Goal: Obtain resource: Download file/media

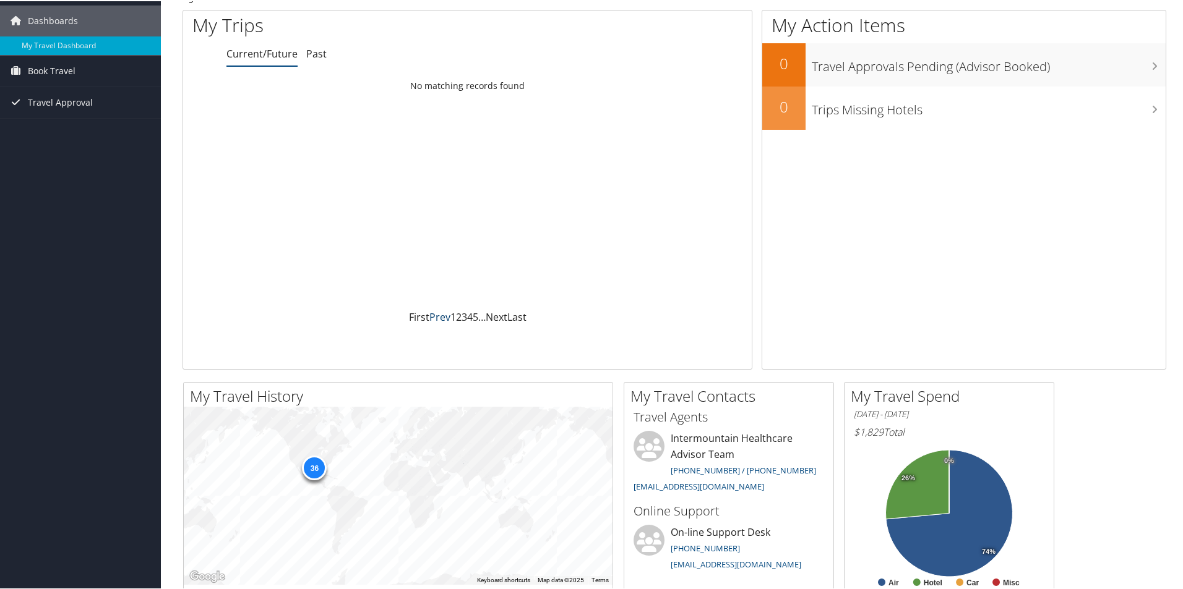
scroll to position [62, 0]
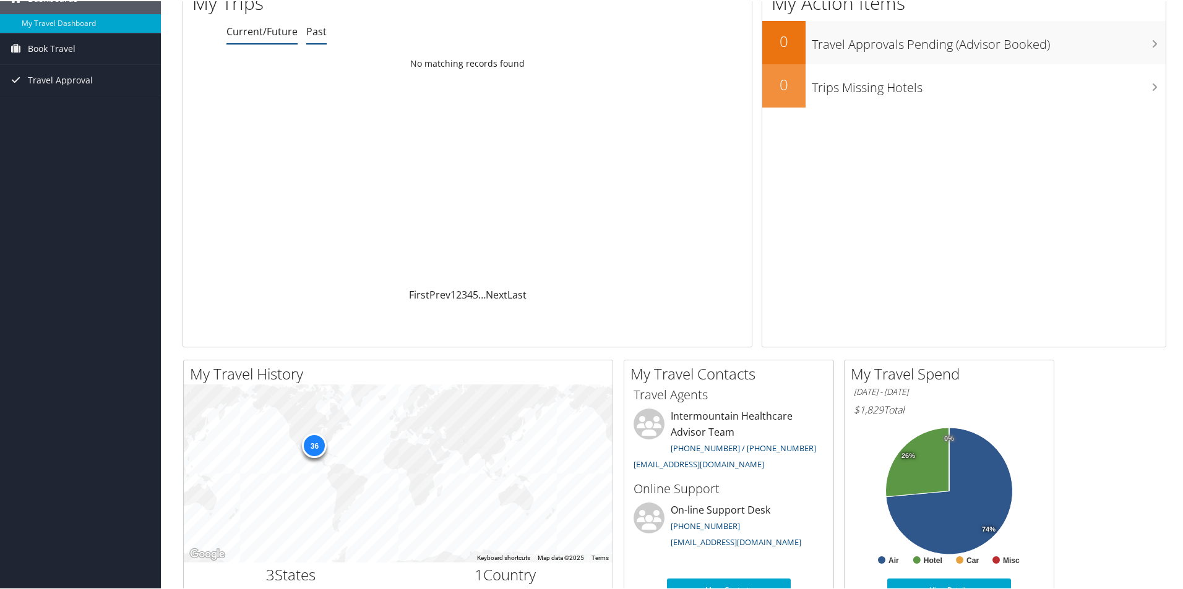
click at [314, 38] on li "Past" at bounding box center [316, 31] width 20 height 22
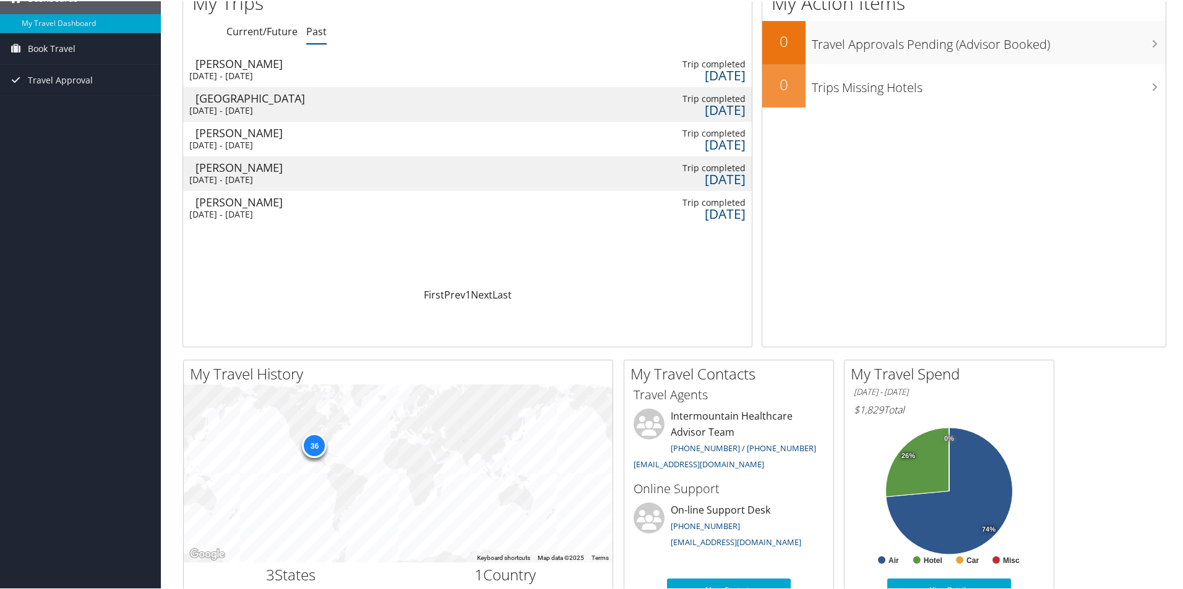
click at [268, 72] on div "Sun 7 Sep 2025 - Fri 12 Sep 2025" at bounding box center [255, 74] width 132 height 11
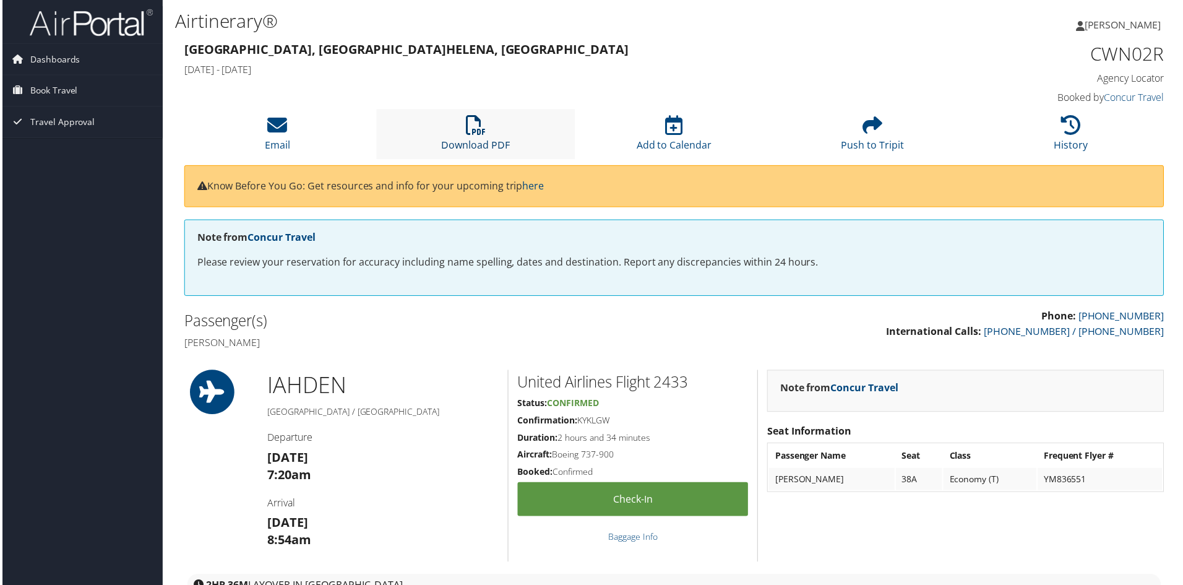
click at [460, 139] on link "Download PDF" at bounding box center [475, 137] width 69 height 30
